Goal: Check status: Check status

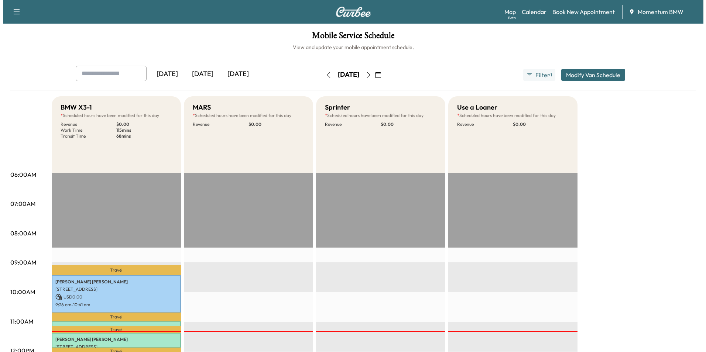
scroll to position [148, 0]
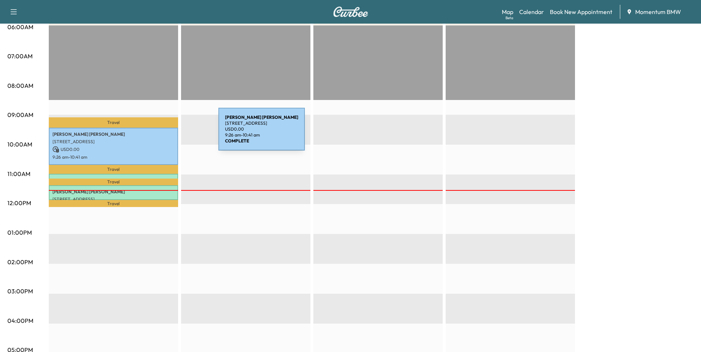
click at [163, 134] on p "[PERSON_NAME]" at bounding box center [113, 135] width 122 height 6
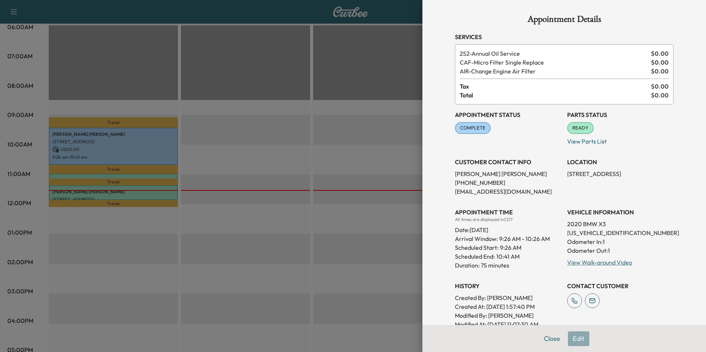
scroll to position [37, 0]
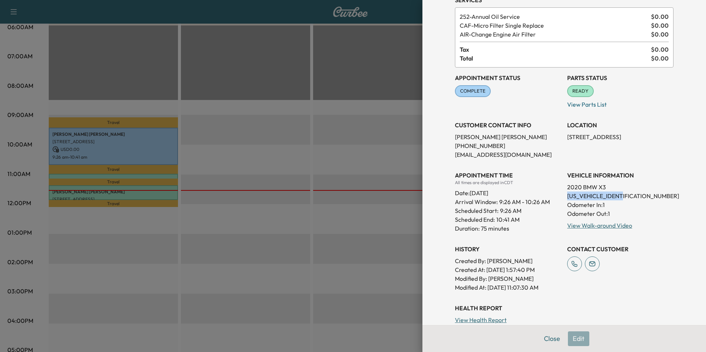
drag, startPoint x: 621, startPoint y: 196, endPoint x: 563, endPoint y: 195, distance: 58.4
click at [568, 195] on p "[US_VEHICLE_IDENTIFICATION_NUMBER]" at bounding box center [621, 196] width 106 height 9
drag, startPoint x: 563, startPoint y: 195, endPoint x: 606, endPoint y: 196, distance: 42.9
copy p "[US_VEHICLE_IDENTIFICATION_NUMBER]"
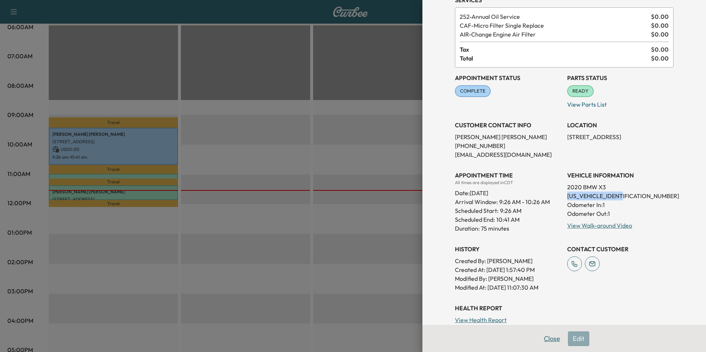
click at [545, 340] on button "Close" at bounding box center [552, 339] width 26 height 15
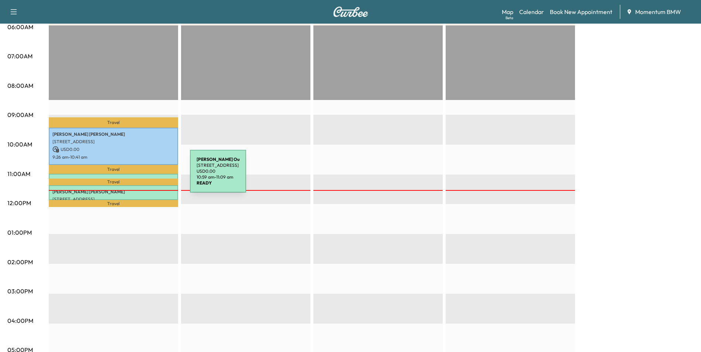
click at [135, 176] on div "[PERSON_NAME] Ou [STREET_ADDRESS] USD 0.00 10:59 am - 11:09 am" at bounding box center [113, 177] width 129 height 7
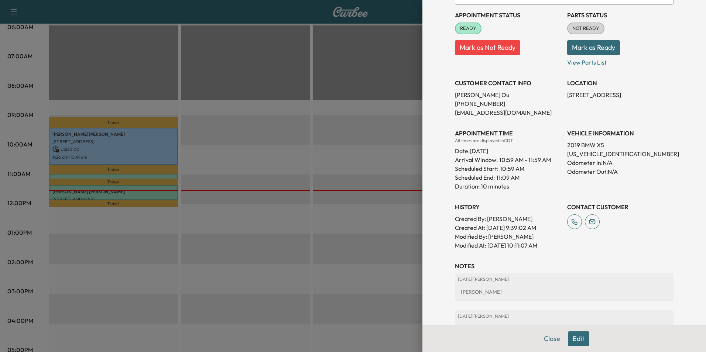
scroll to position [146, 0]
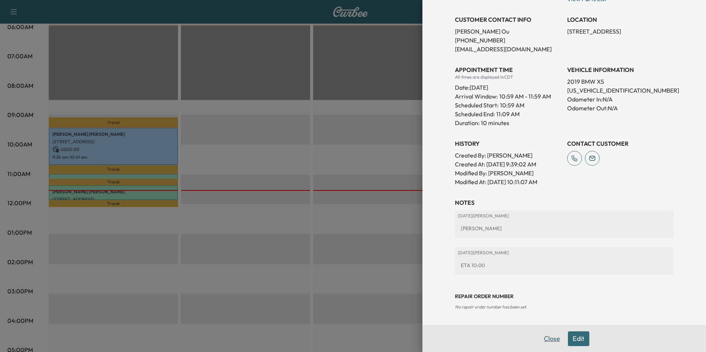
click at [544, 341] on button "Close" at bounding box center [552, 339] width 26 height 15
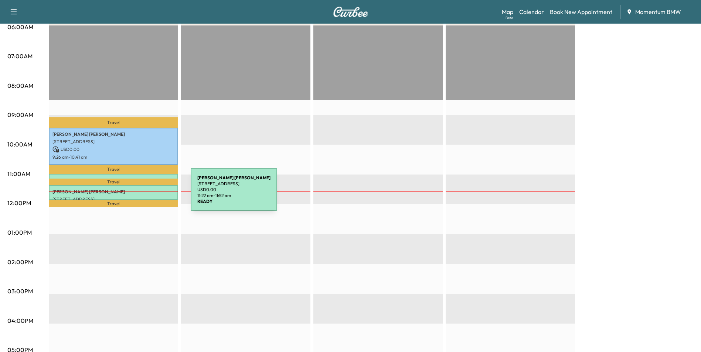
click at [135, 197] on p "[STREET_ADDRESS]" at bounding box center [113, 200] width 122 height 6
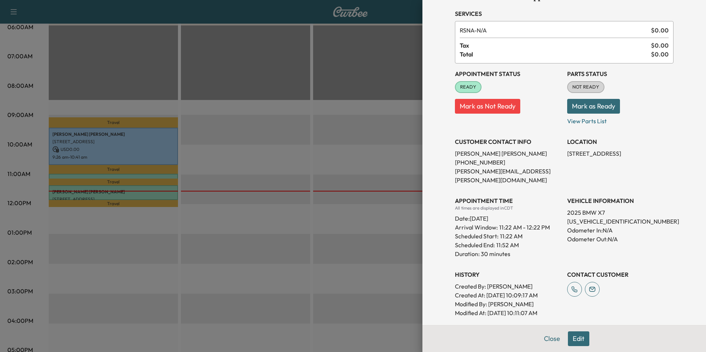
scroll to position [109, 0]
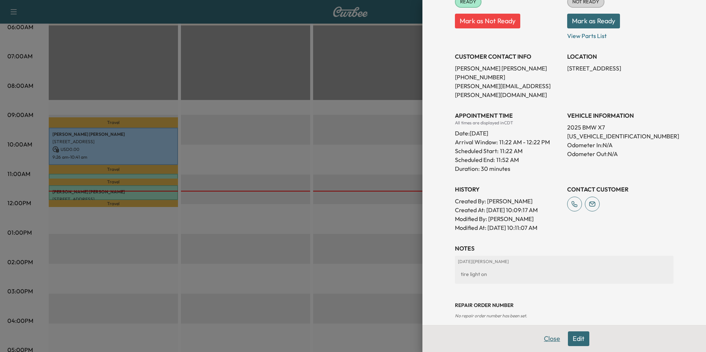
click at [545, 337] on button "Close" at bounding box center [552, 339] width 26 height 15
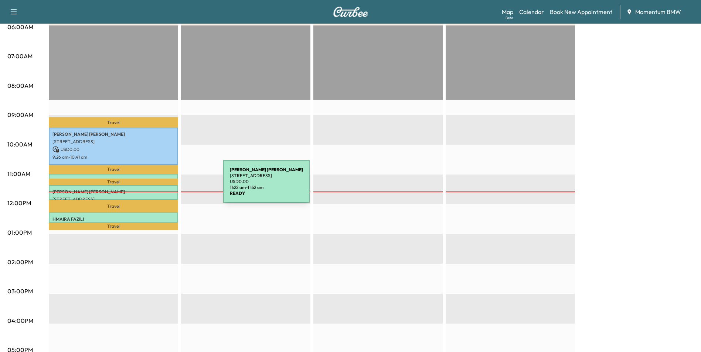
click at [168, 186] on div "[PERSON_NAME] [STREET_ADDRESS] USD 0.00 11:22 am - 11:52 am" at bounding box center [113, 192] width 129 height 15
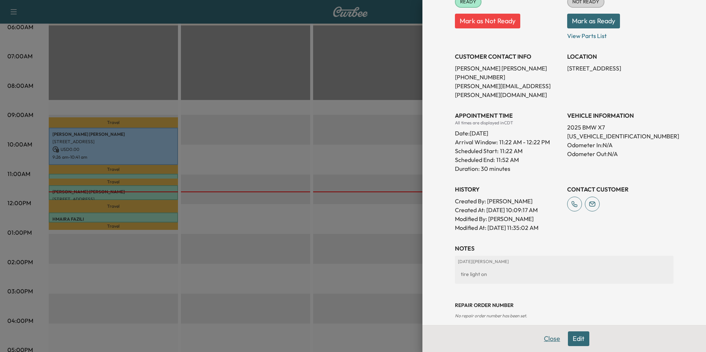
click at [546, 336] on button "Close" at bounding box center [552, 339] width 26 height 15
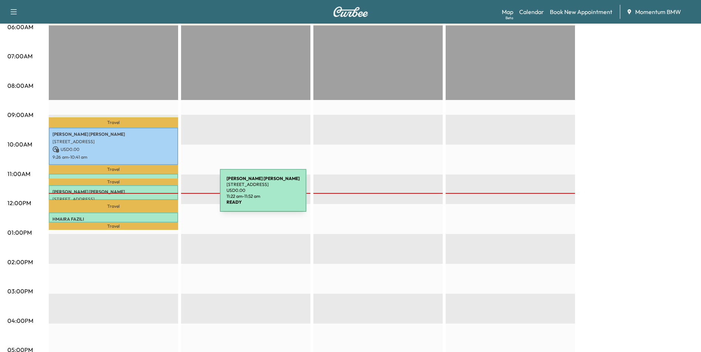
click at [164, 197] on p "[STREET_ADDRESS]" at bounding box center [113, 200] width 122 height 6
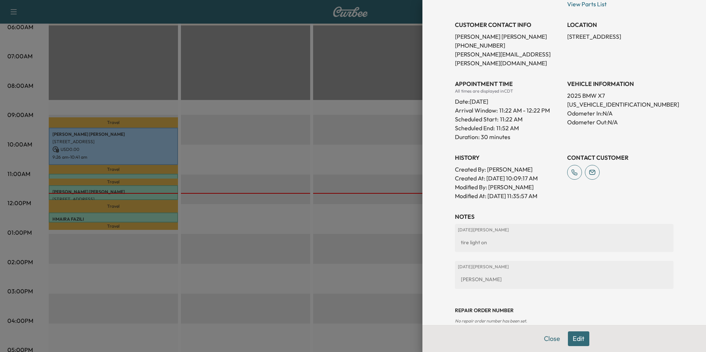
scroll to position [146, 0]
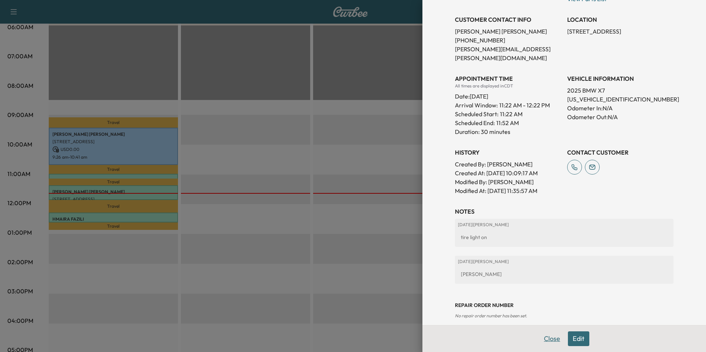
click at [543, 338] on button "Close" at bounding box center [552, 339] width 26 height 15
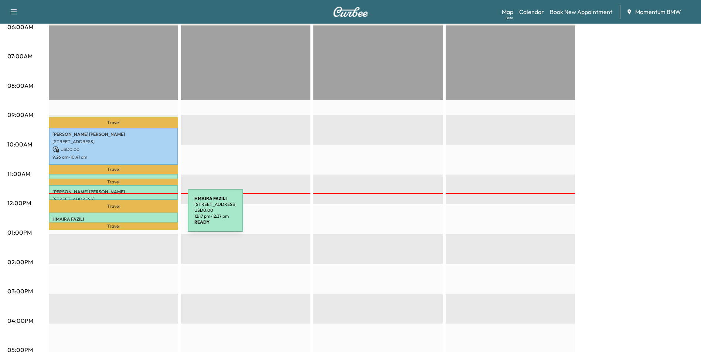
click at [132, 217] on p "HMAIRA FAZILI" at bounding box center [113, 220] width 122 height 6
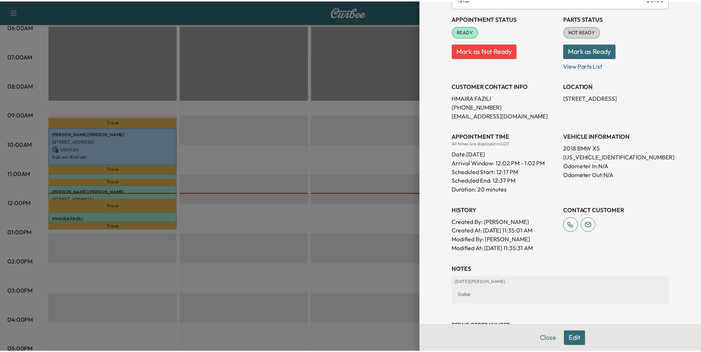
scroll to position [109, 0]
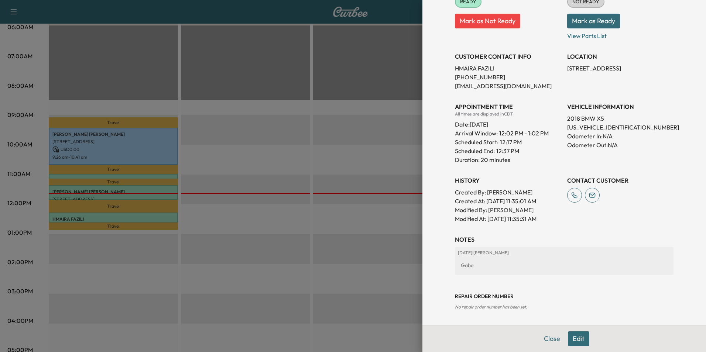
click at [549, 337] on button "Close" at bounding box center [552, 339] width 26 height 15
